Goal: Information Seeking & Learning: Understand process/instructions

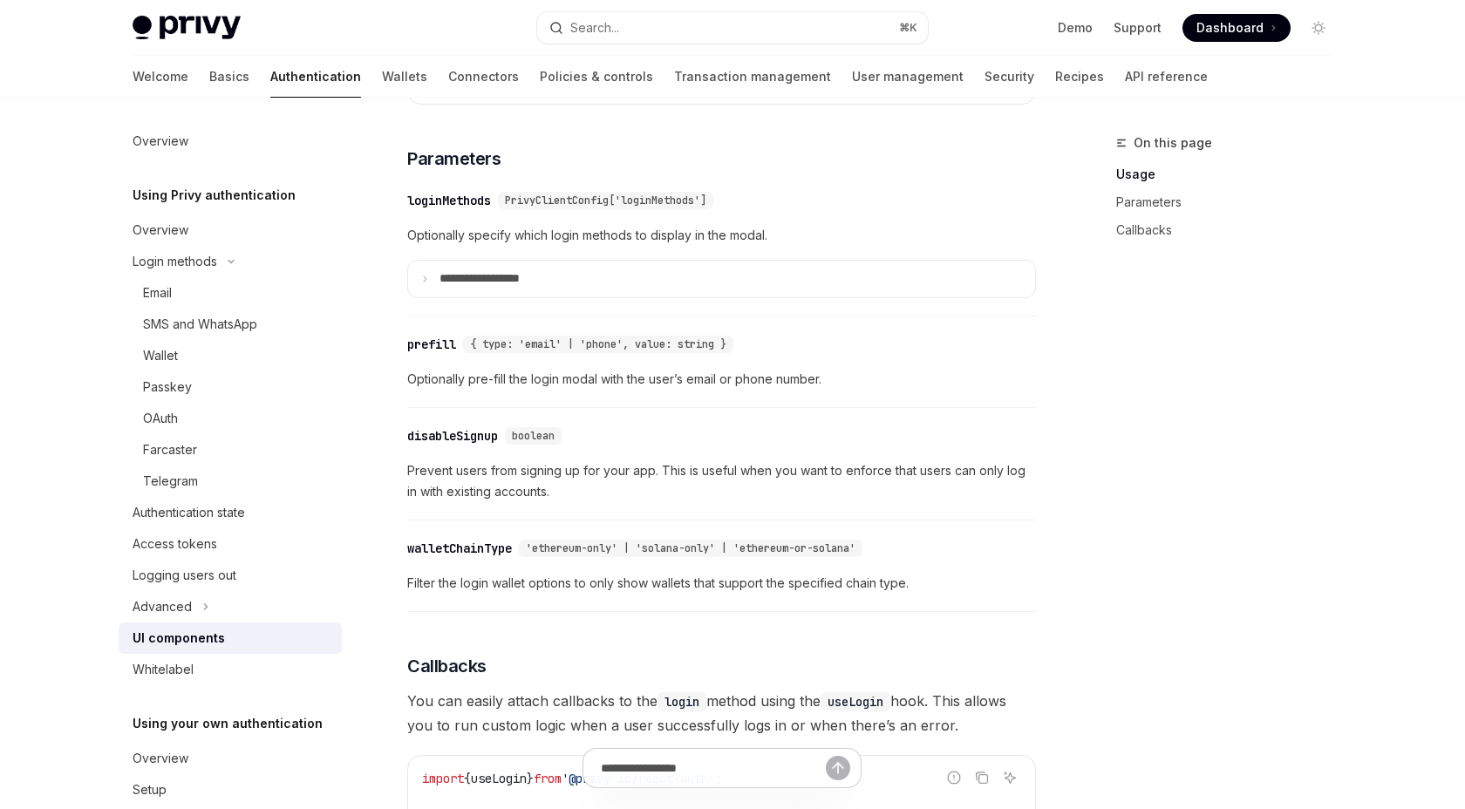
scroll to position [1543, 0]
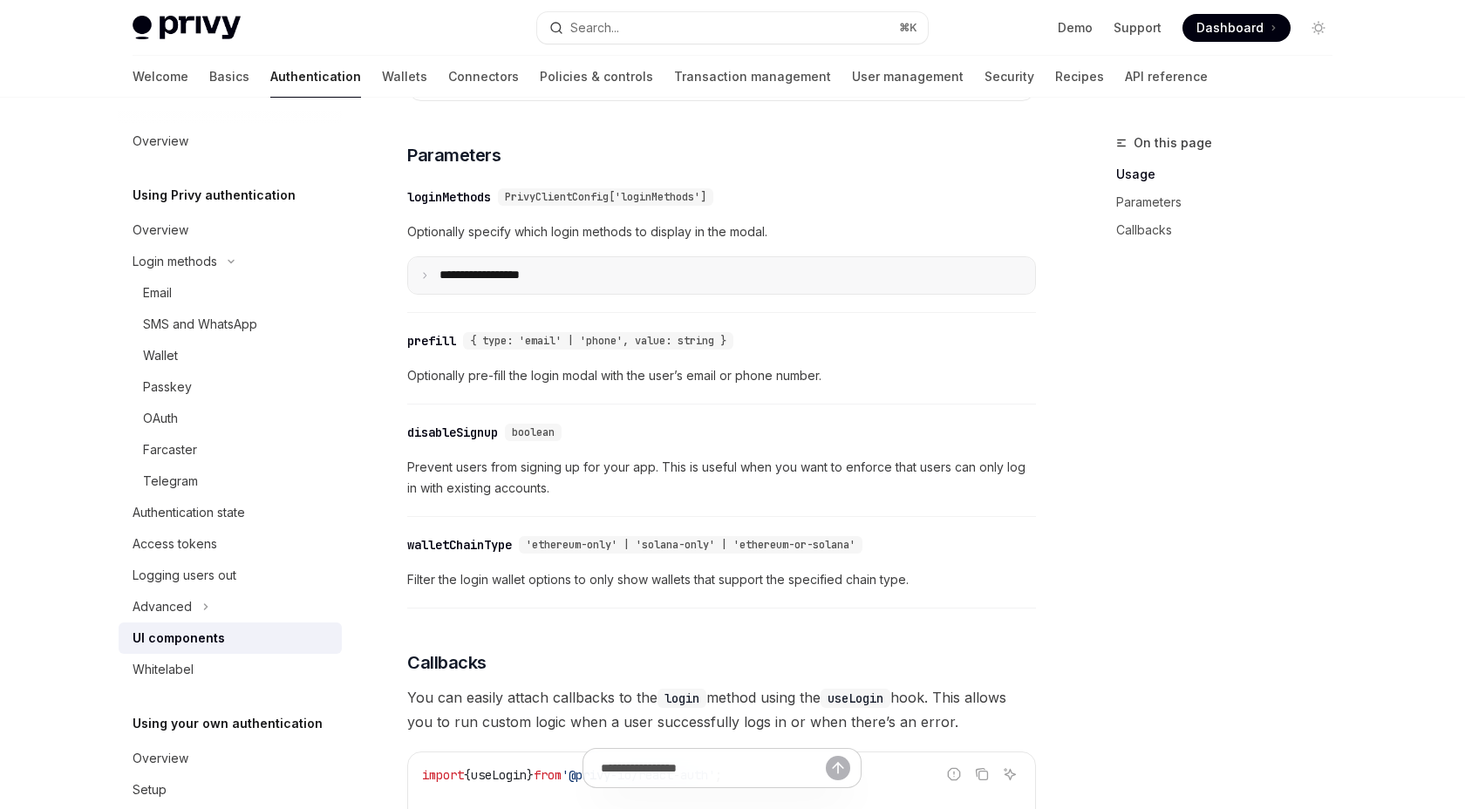
click at [427, 280] on icon at bounding box center [424, 275] width 9 height 9
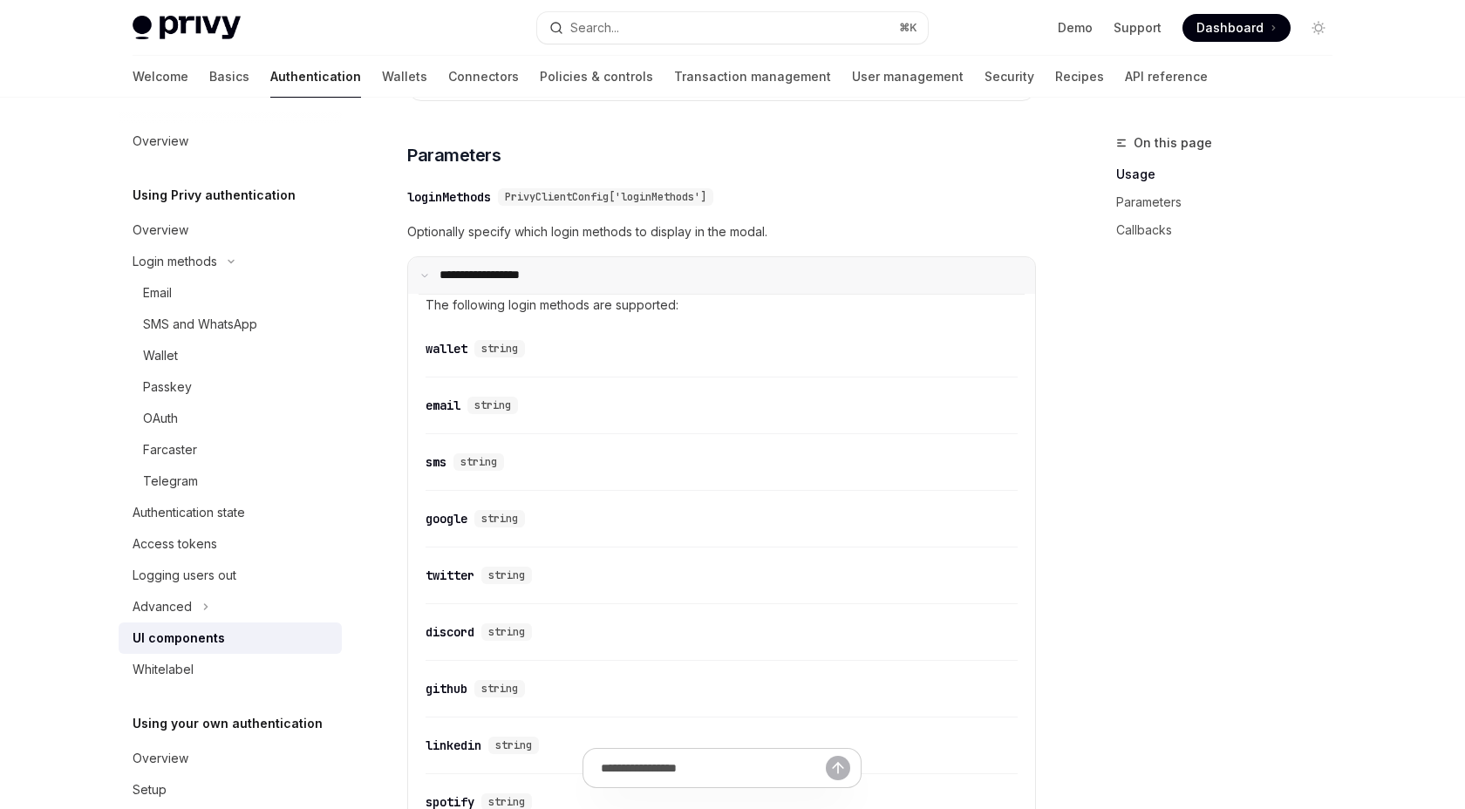
click at [427, 280] on icon at bounding box center [424, 275] width 9 height 9
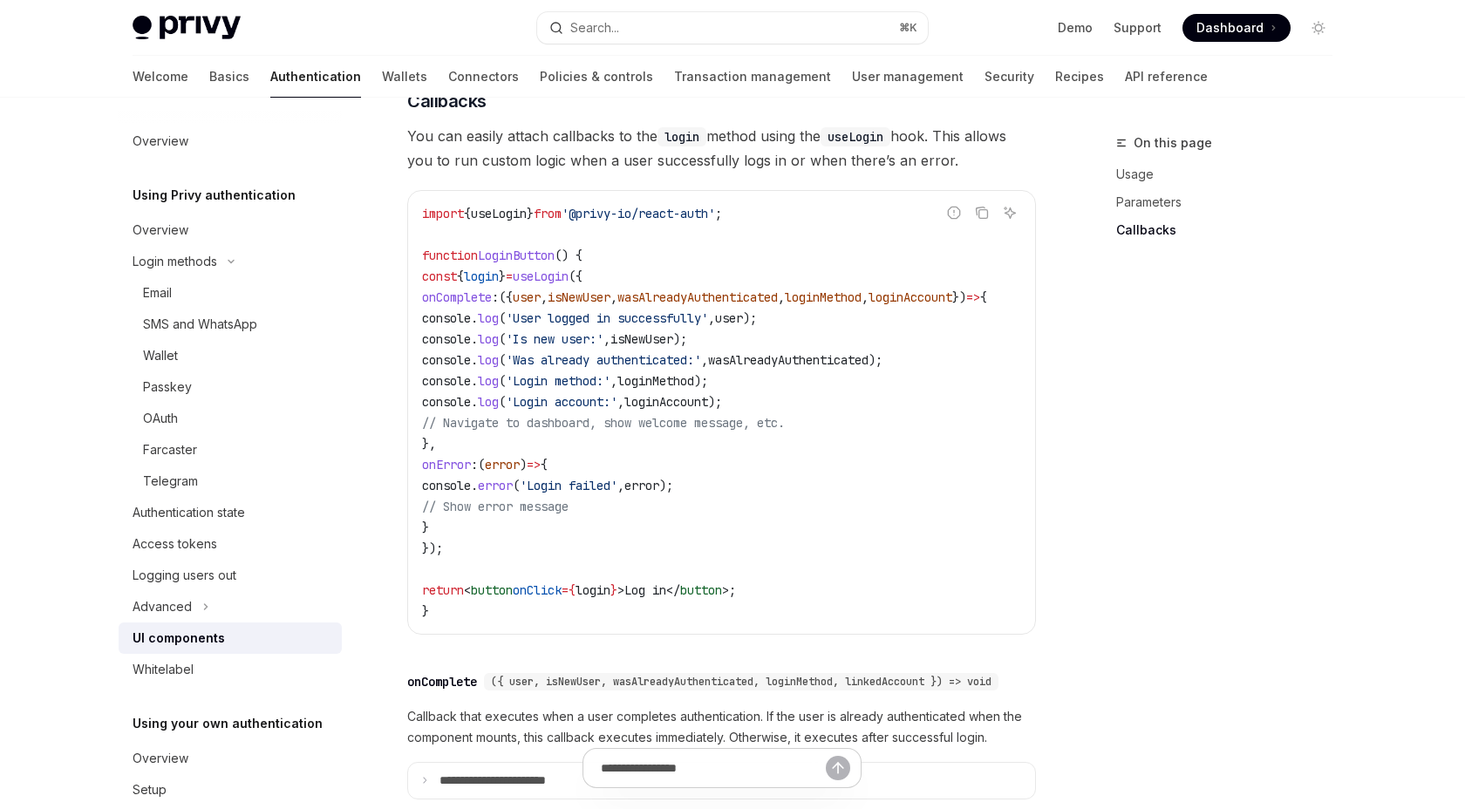
scroll to position [2100, 0]
